Goal: Navigation & Orientation: Find specific page/section

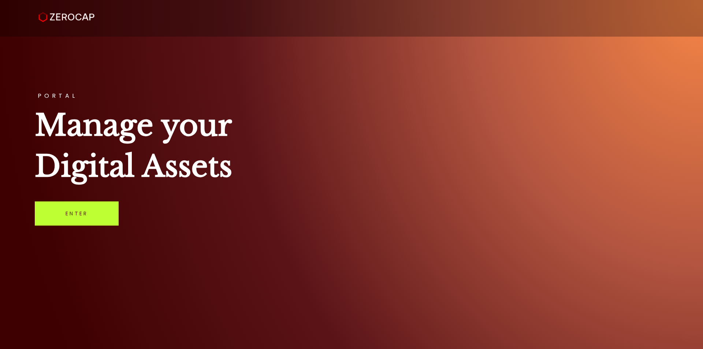
click at [81, 221] on link "Enter" at bounding box center [77, 213] width 84 height 24
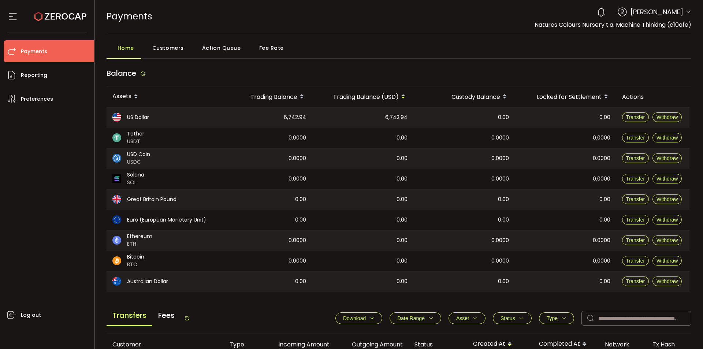
click at [261, 42] on span "Fee Rate" at bounding box center [271, 48] width 25 height 15
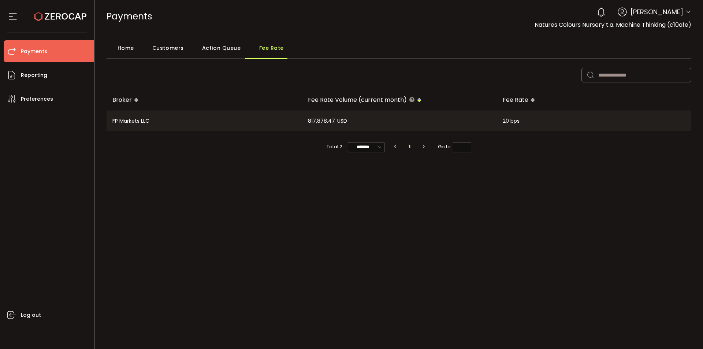
click at [114, 43] on div "Home" at bounding box center [124, 50] width 35 height 18
